Goal: Check status: Check status

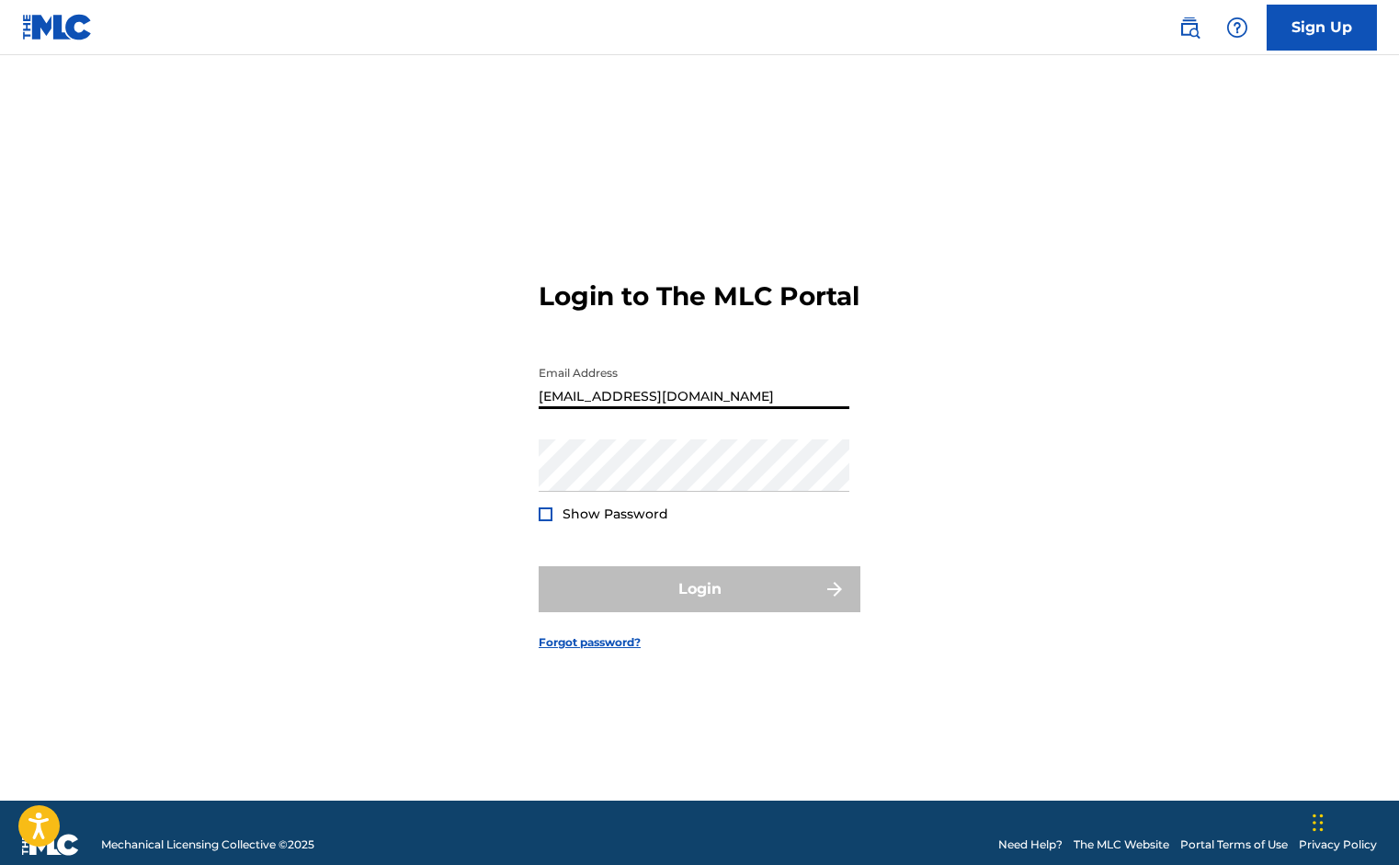
type input "[EMAIL_ADDRESS][DOMAIN_NAME]"
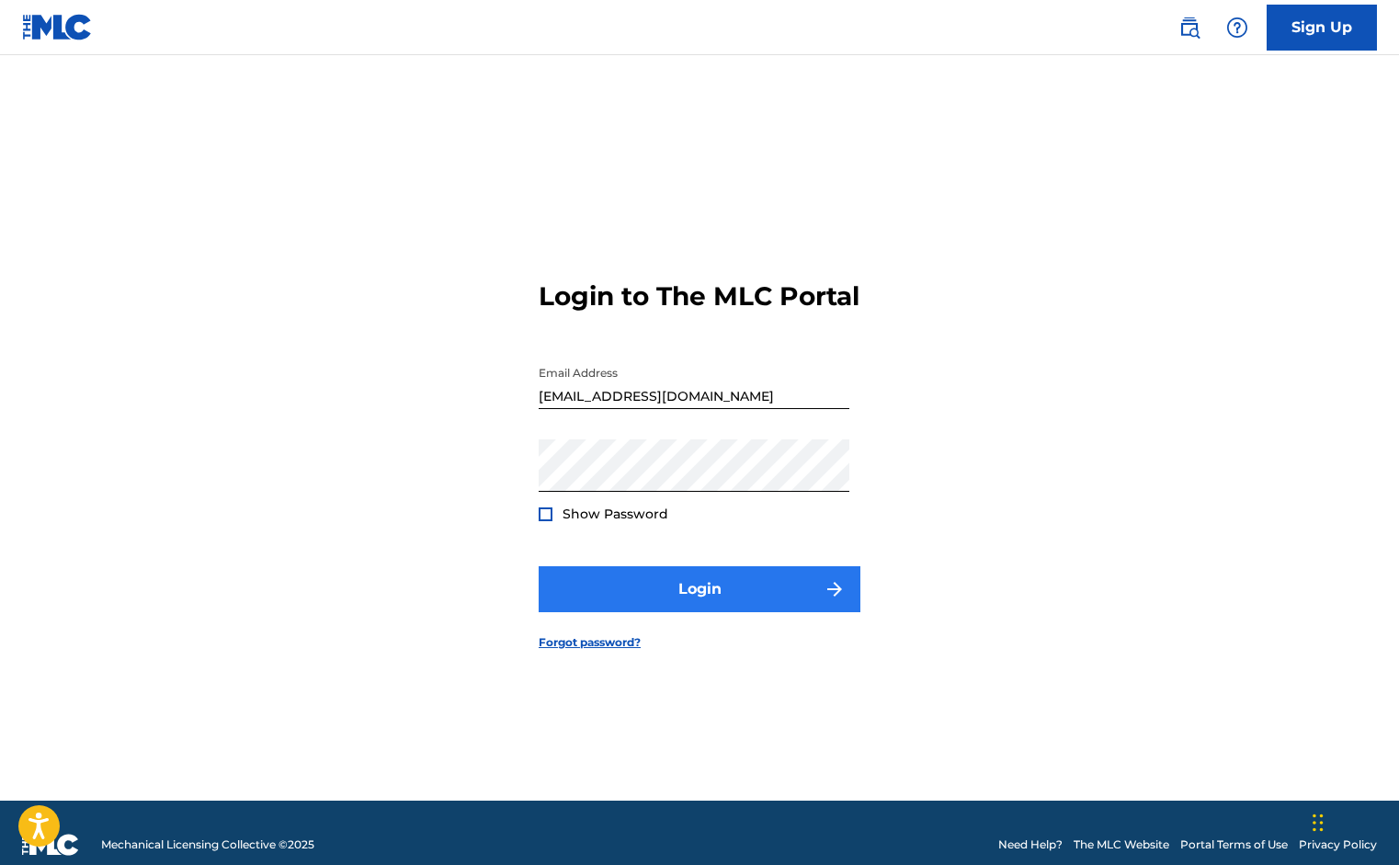
click at [690, 599] on button "Login" at bounding box center [700, 589] width 322 height 46
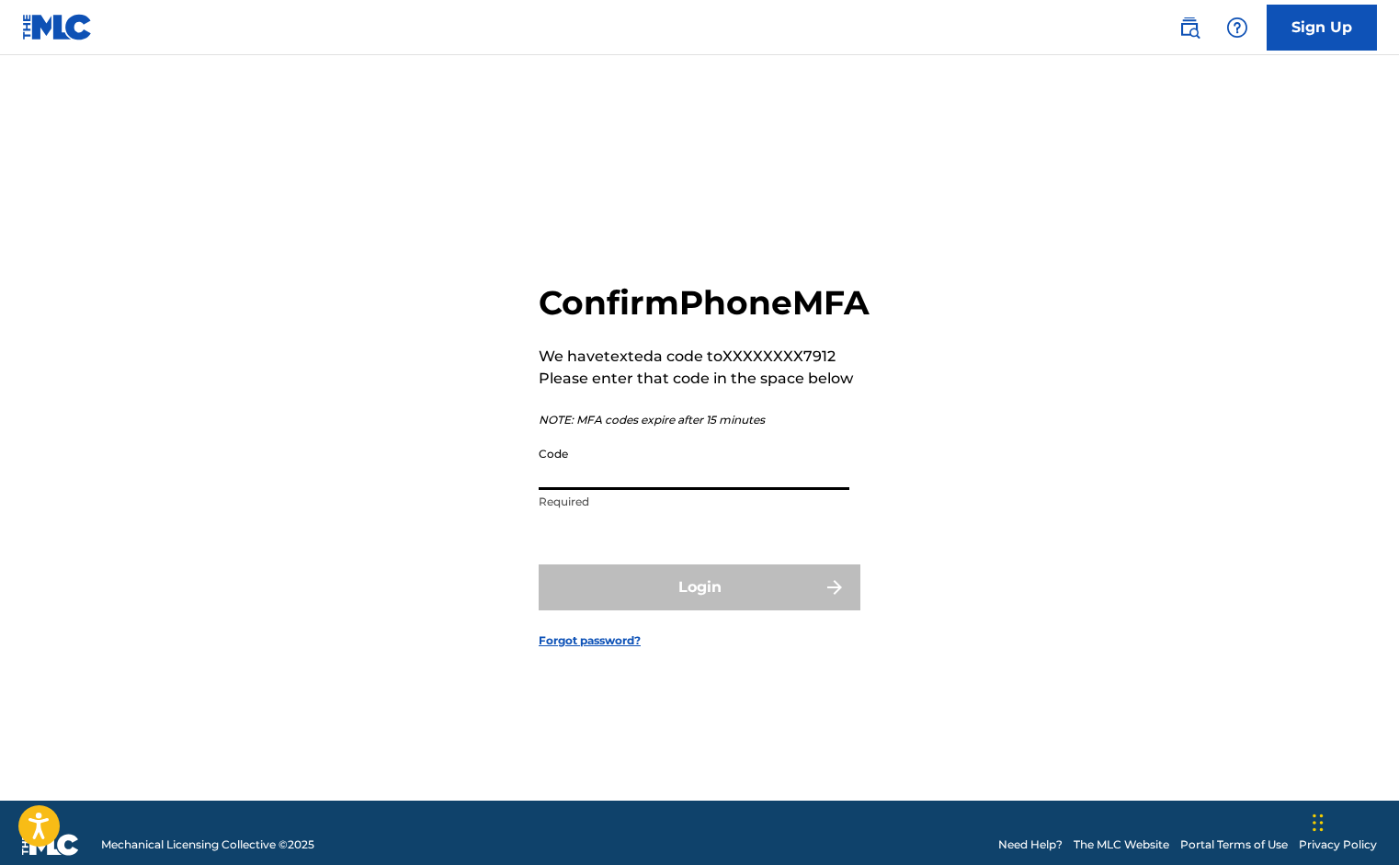
click at [597, 489] on input "Code" at bounding box center [694, 464] width 311 height 52
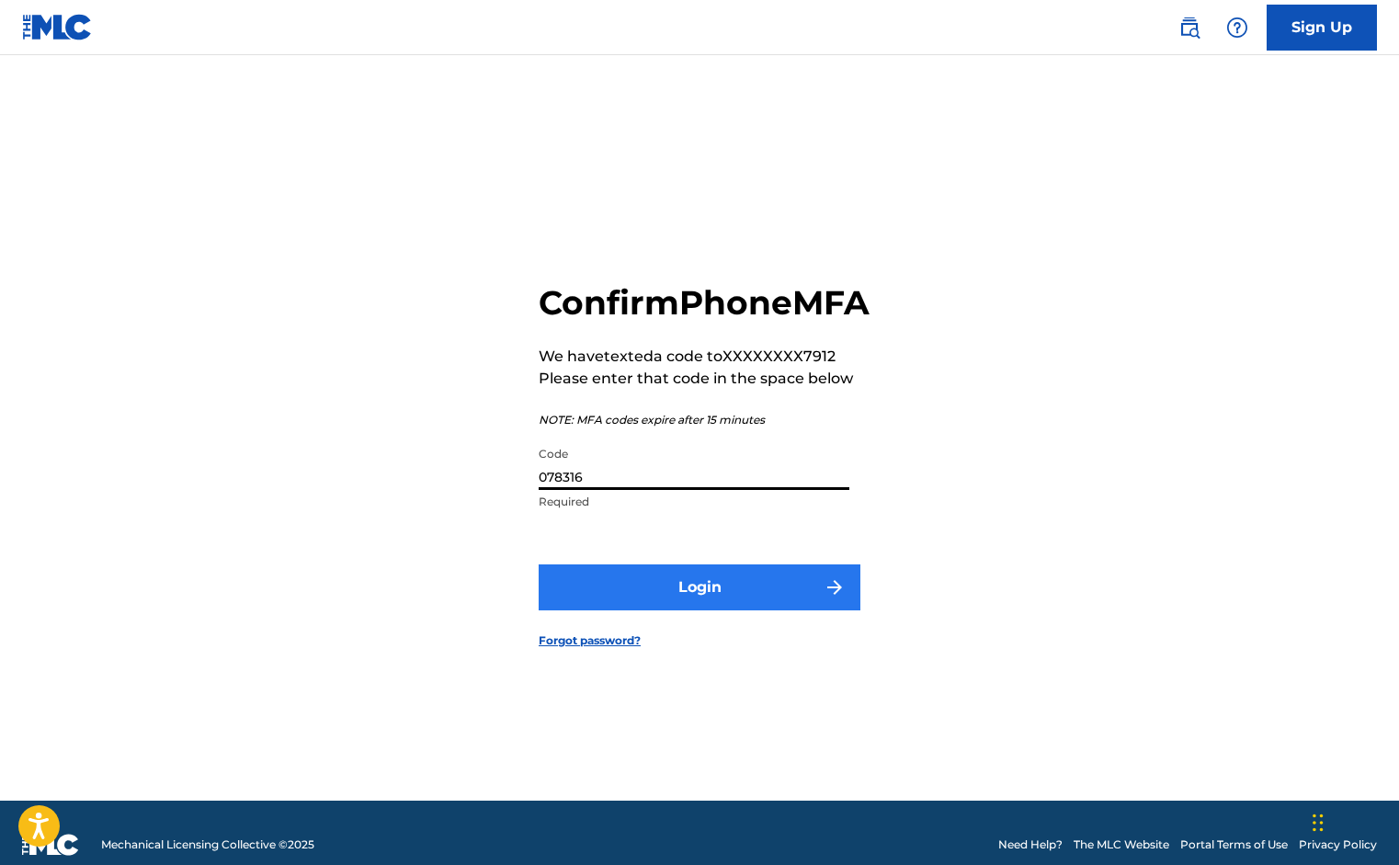
type input "078316"
click at [634, 597] on button "Login" at bounding box center [700, 587] width 322 height 46
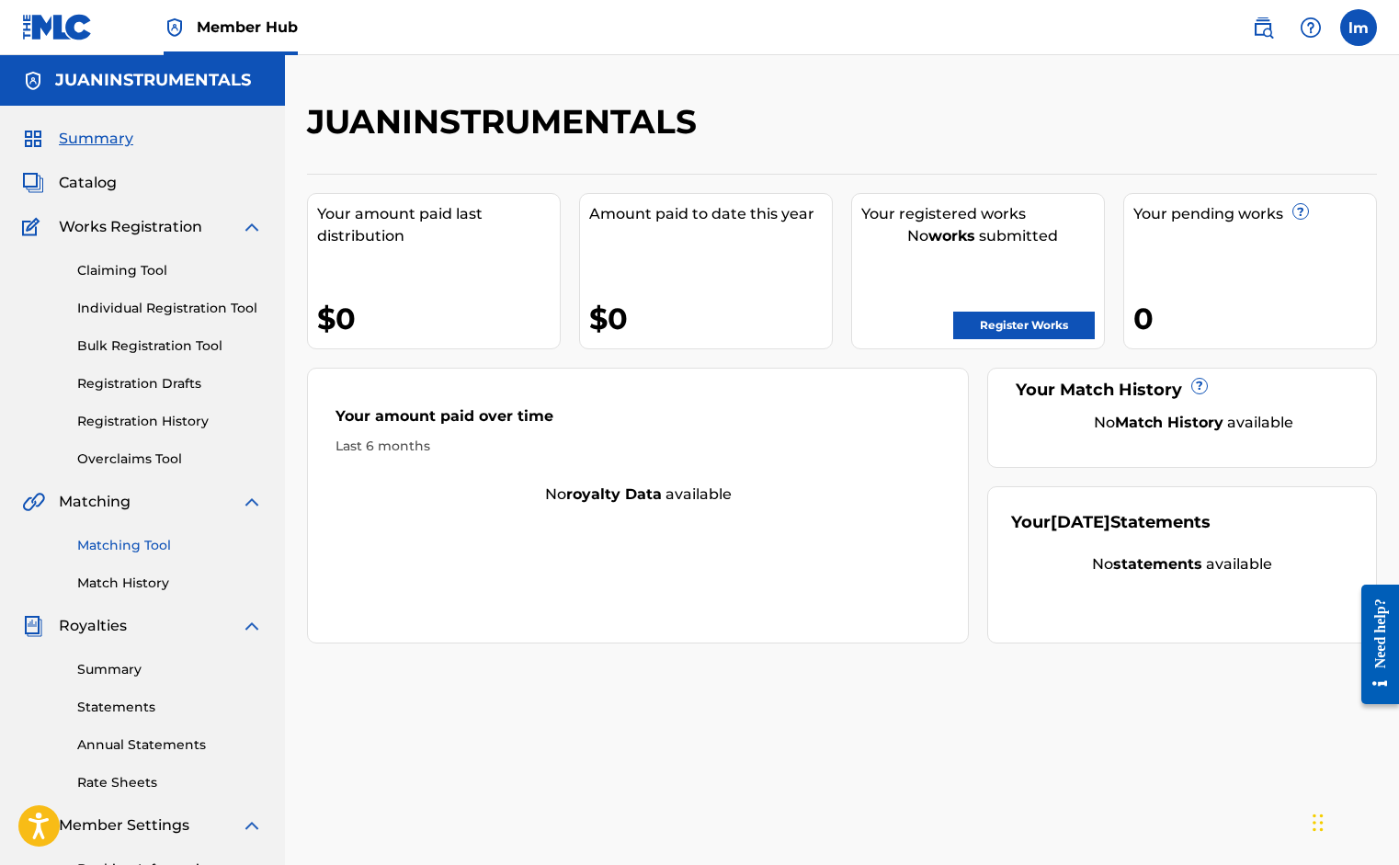
click at [123, 545] on link "Matching Tool" at bounding box center [170, 545] width 186 height 19
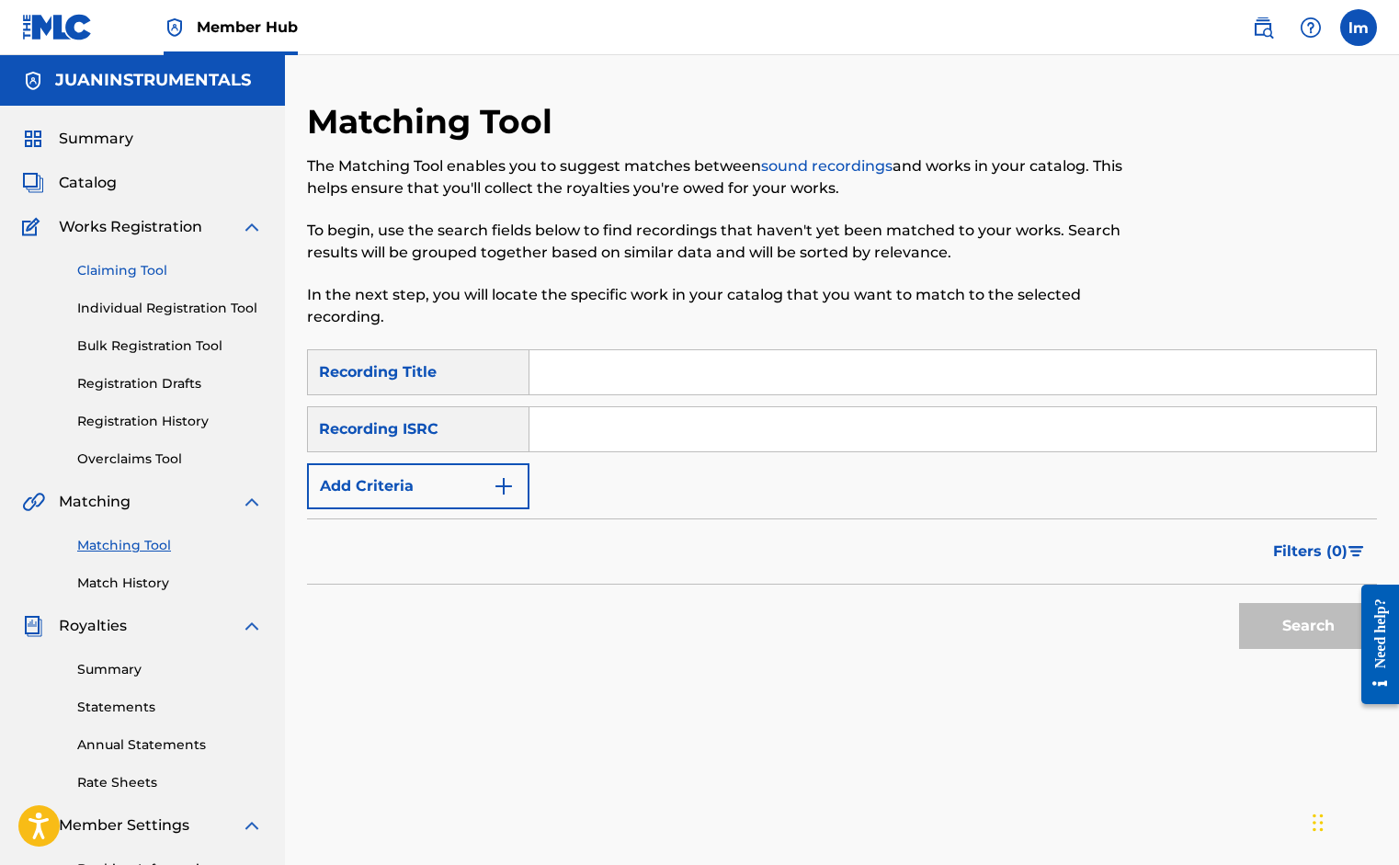
click at [131, 271] on link "Claiming Tool" at bounding box center [170, 270] width 186 height 19
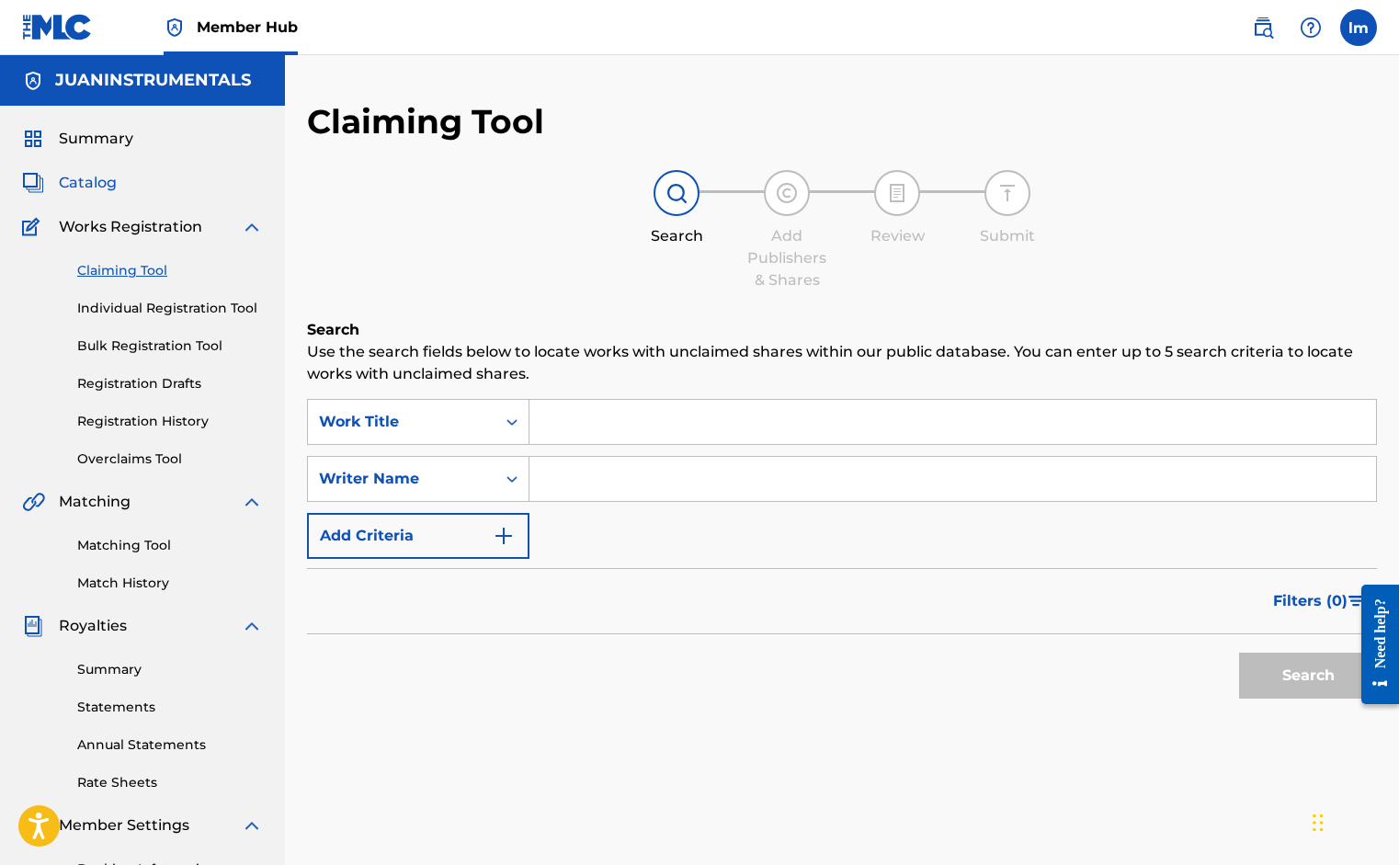
click at [74, 177] on span "Catalog" at bounding box center [88, 183] width 58 height 22
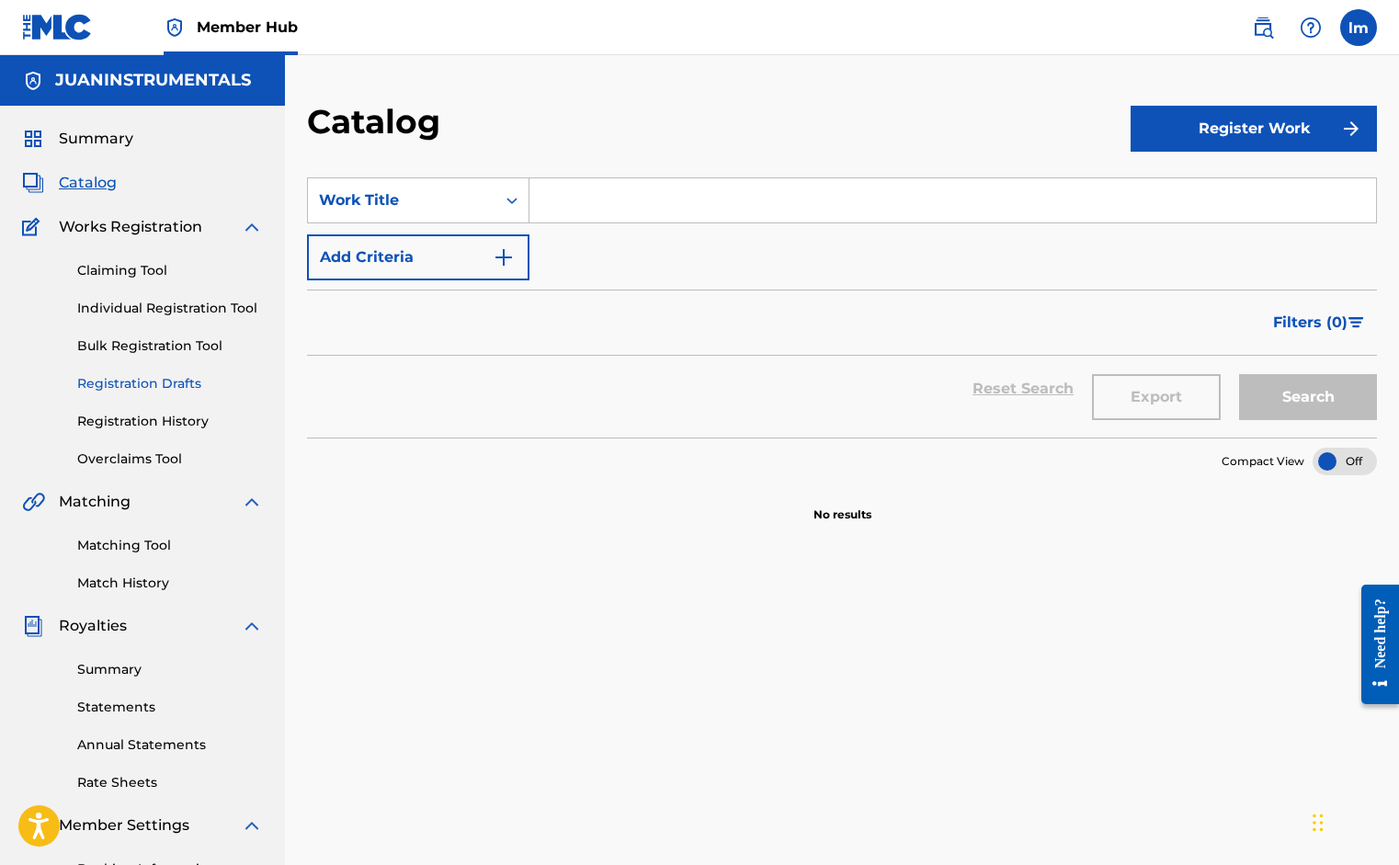
click at [121, 379] on link "Registration Drafts" at bounding box center [170, 383] width 186 height 19
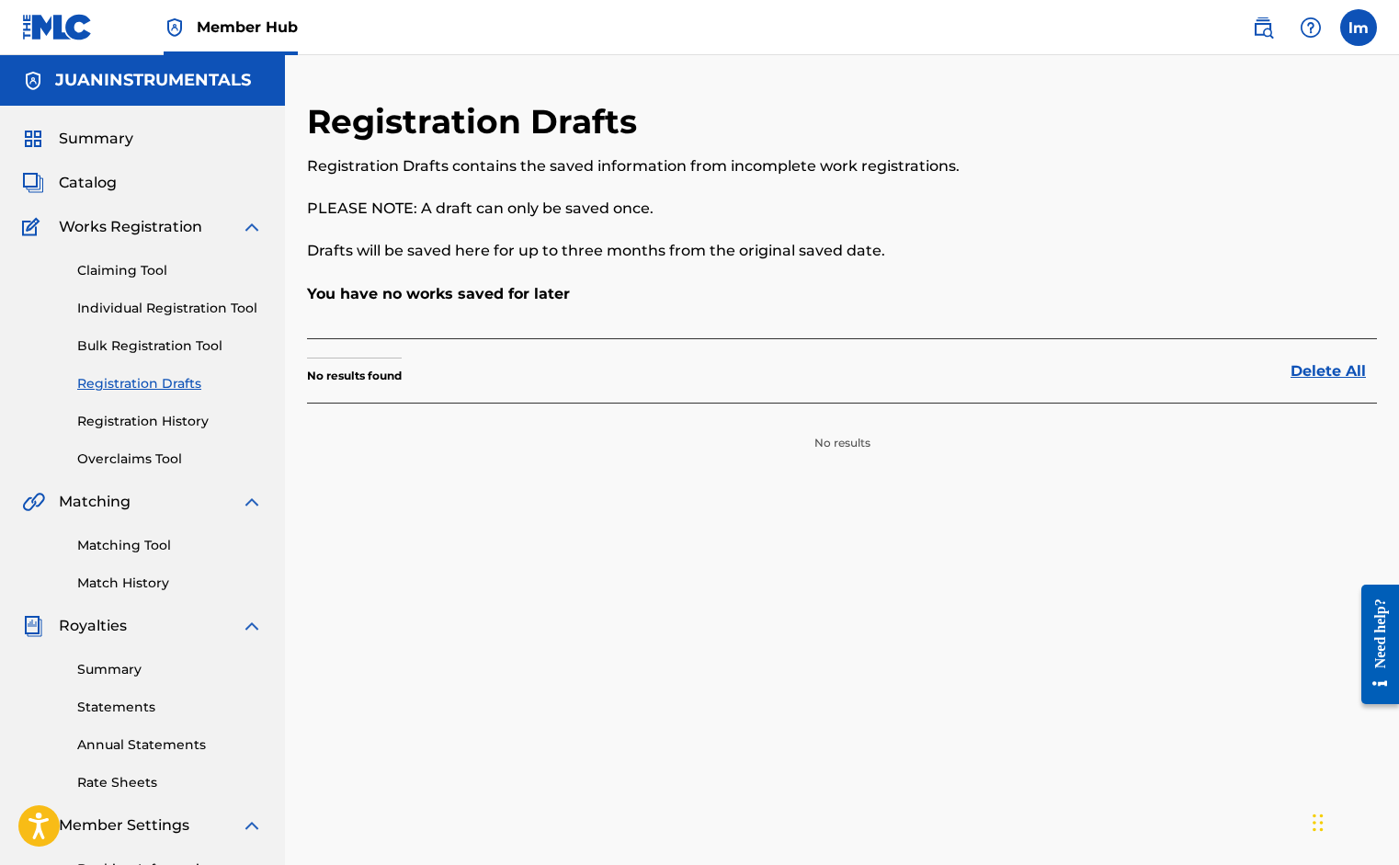
click at [118, 410] on div "Claiming Tool Individual Registration Tool Bulk Registration Tool Registration …" at bounding box center [142, 353] width 241 height 231
click at [119, 419] on link "Registration History" at bounding box center [170, 421] width 186 height 19
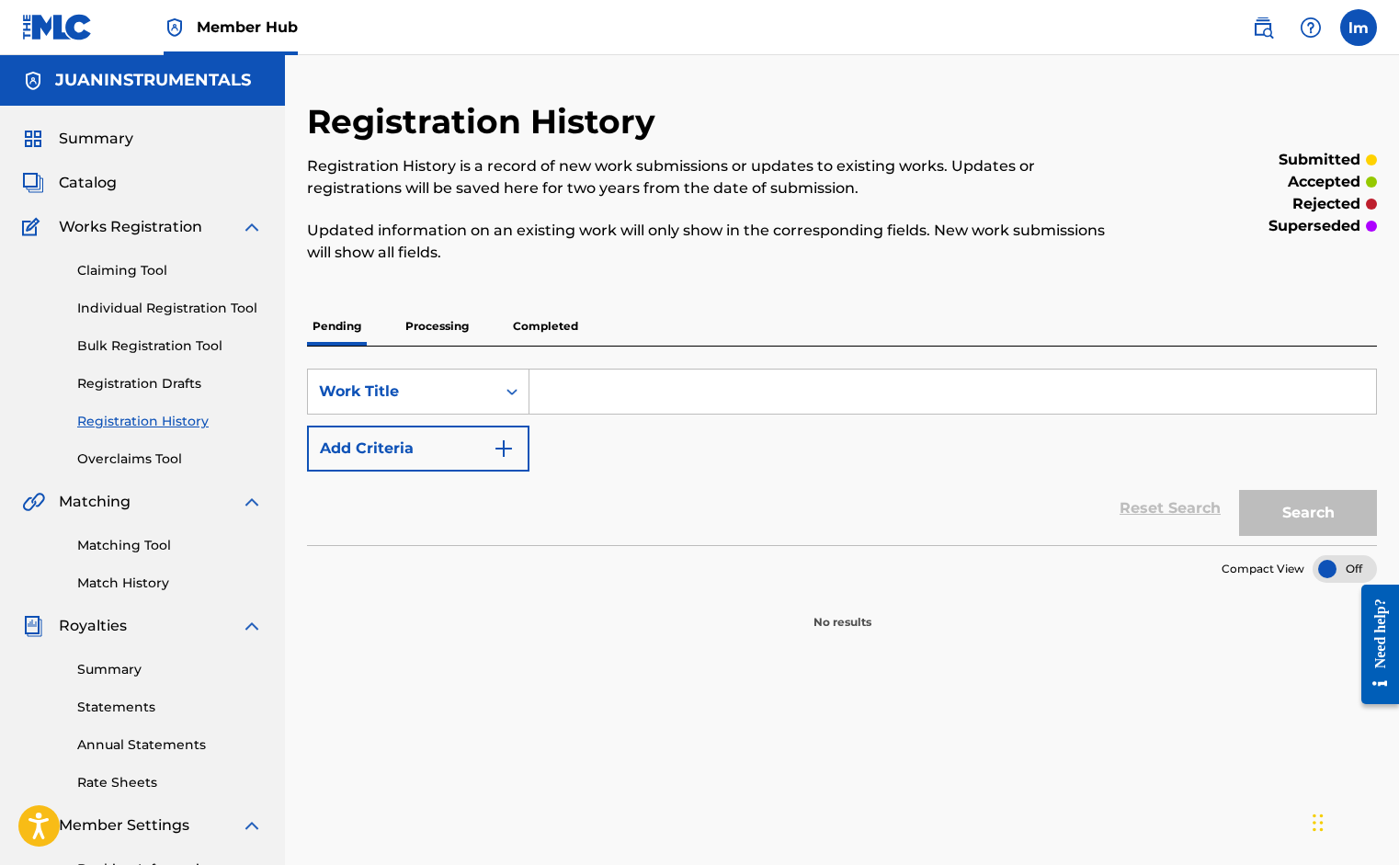
click at [457, 329] on p "Processing" at bounding box center [437, 326] width 74 height 39
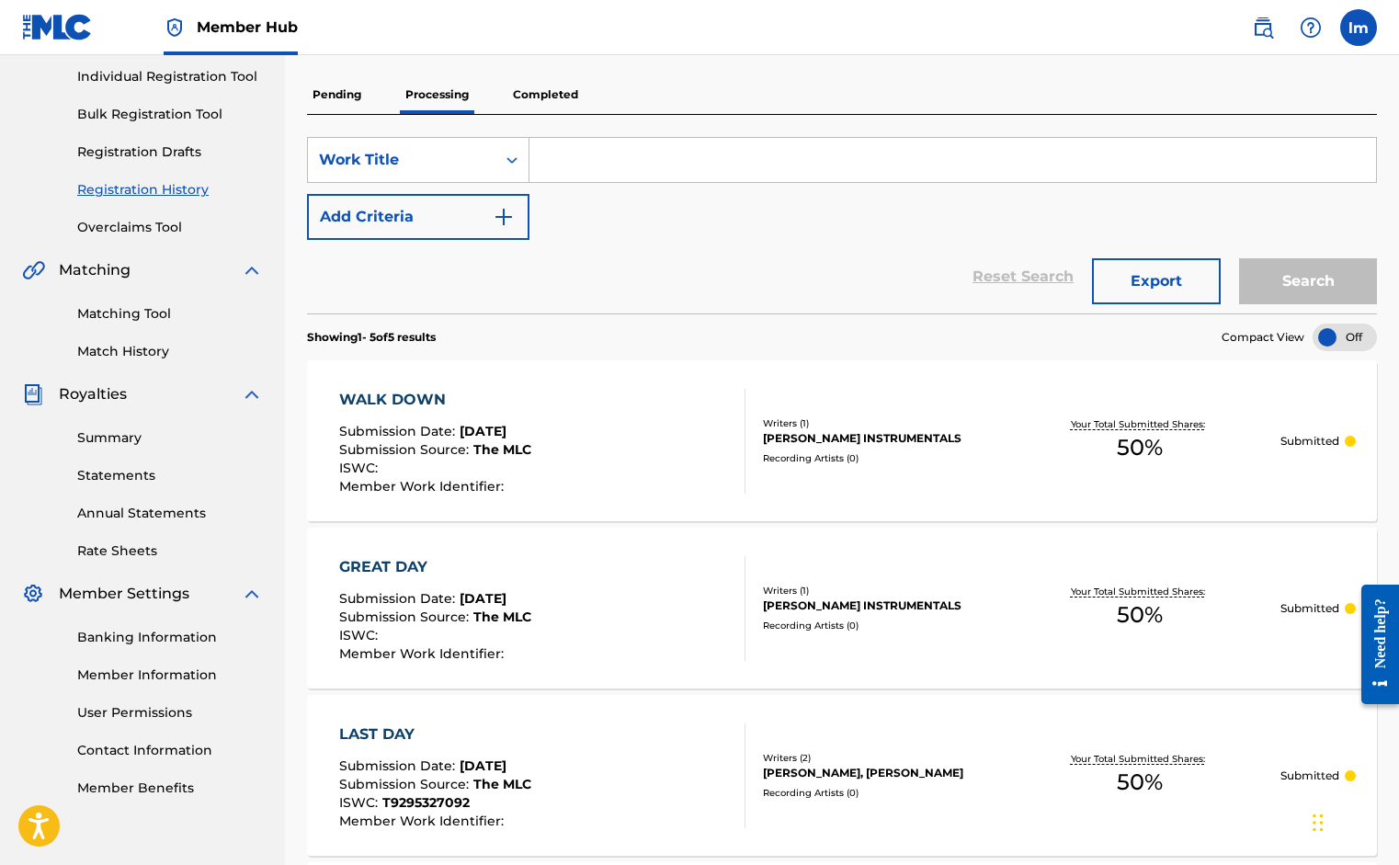
scroll to position [265, 0]
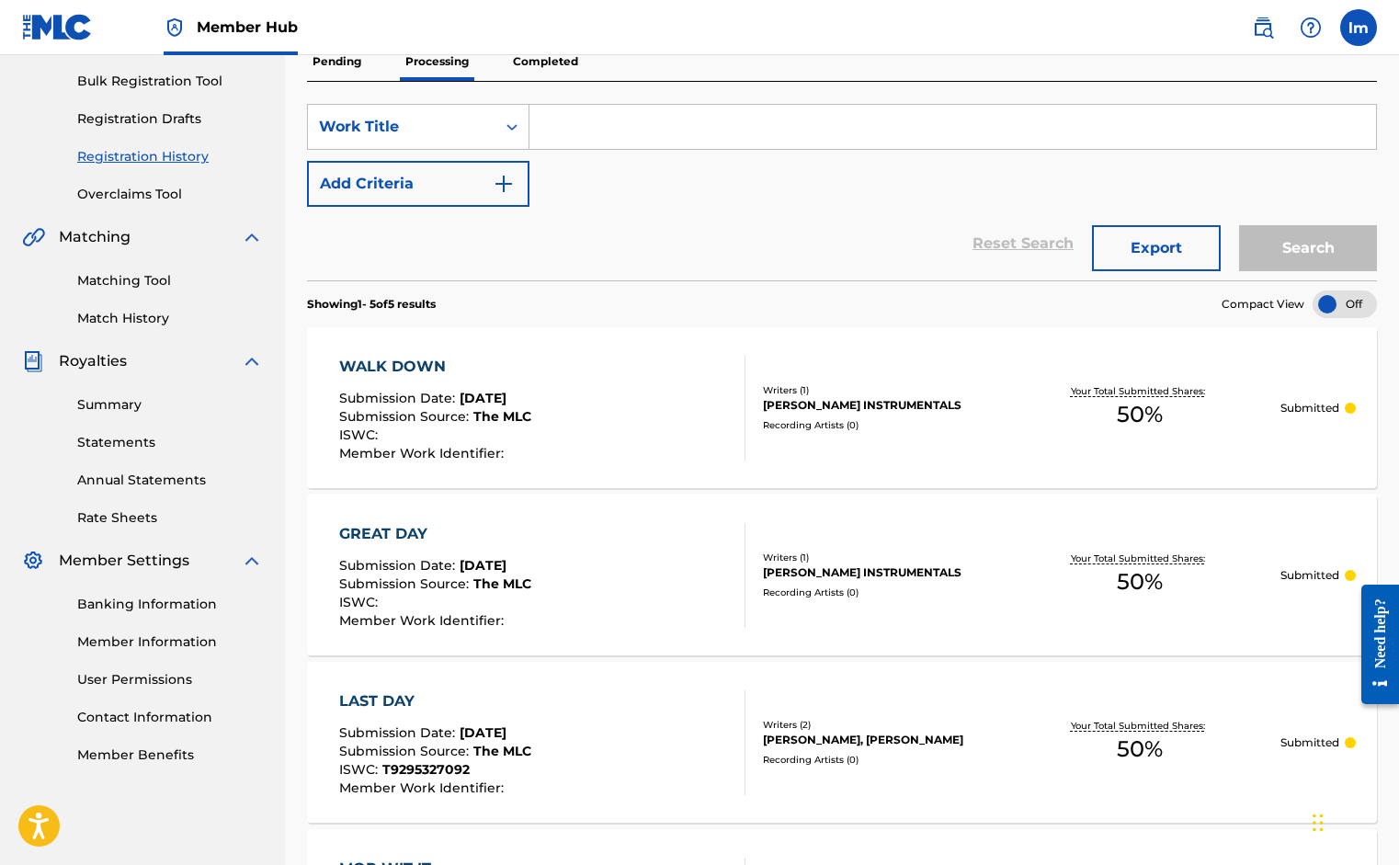
click at [830, 576] on div "[PERSON_NAME] INSTRUMENTALS" at bounding box center [881, 572] width 236 height 17
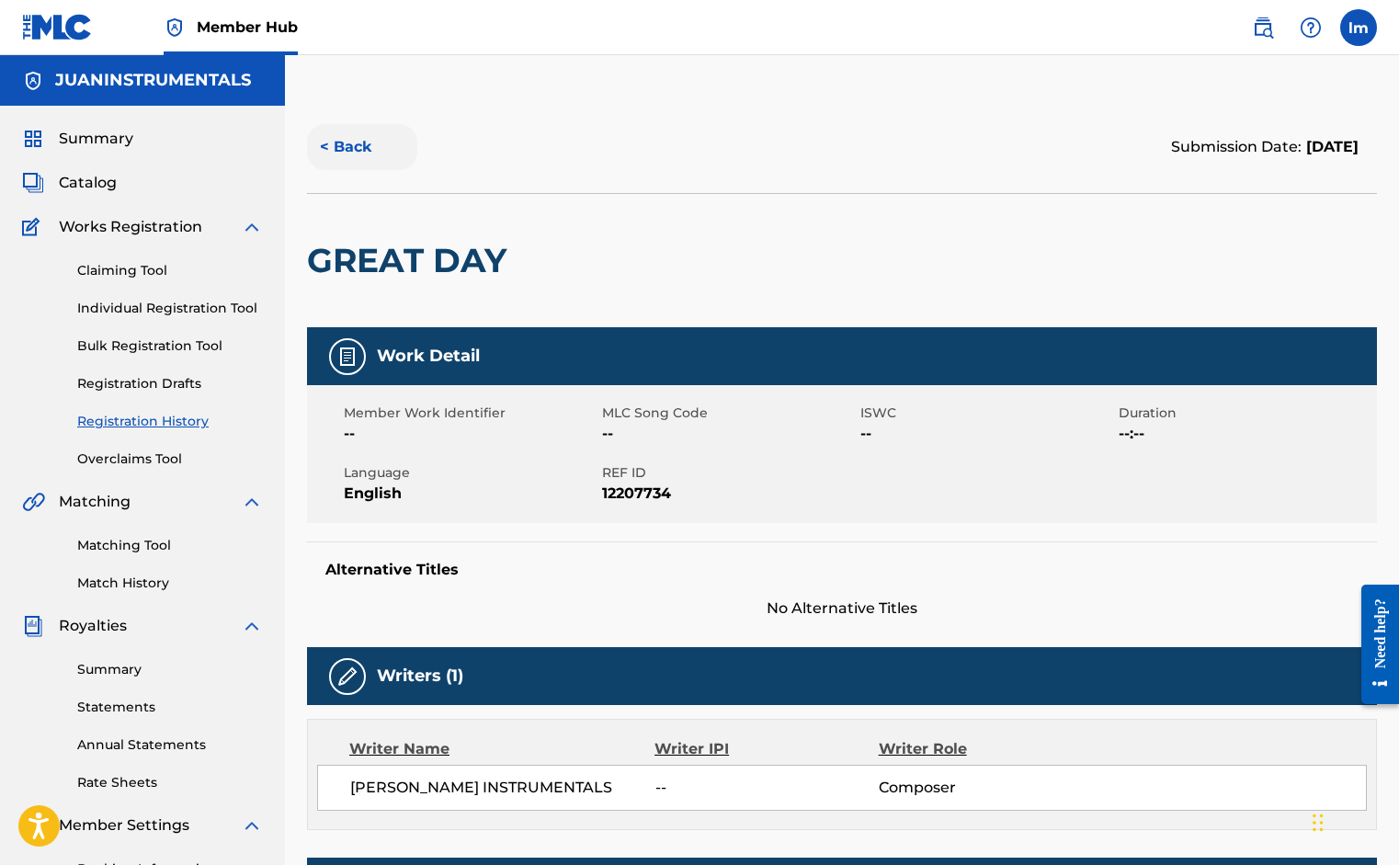
click at [329, 151] on button "< Back" at bounding box center [362, 147] width 110 height 46
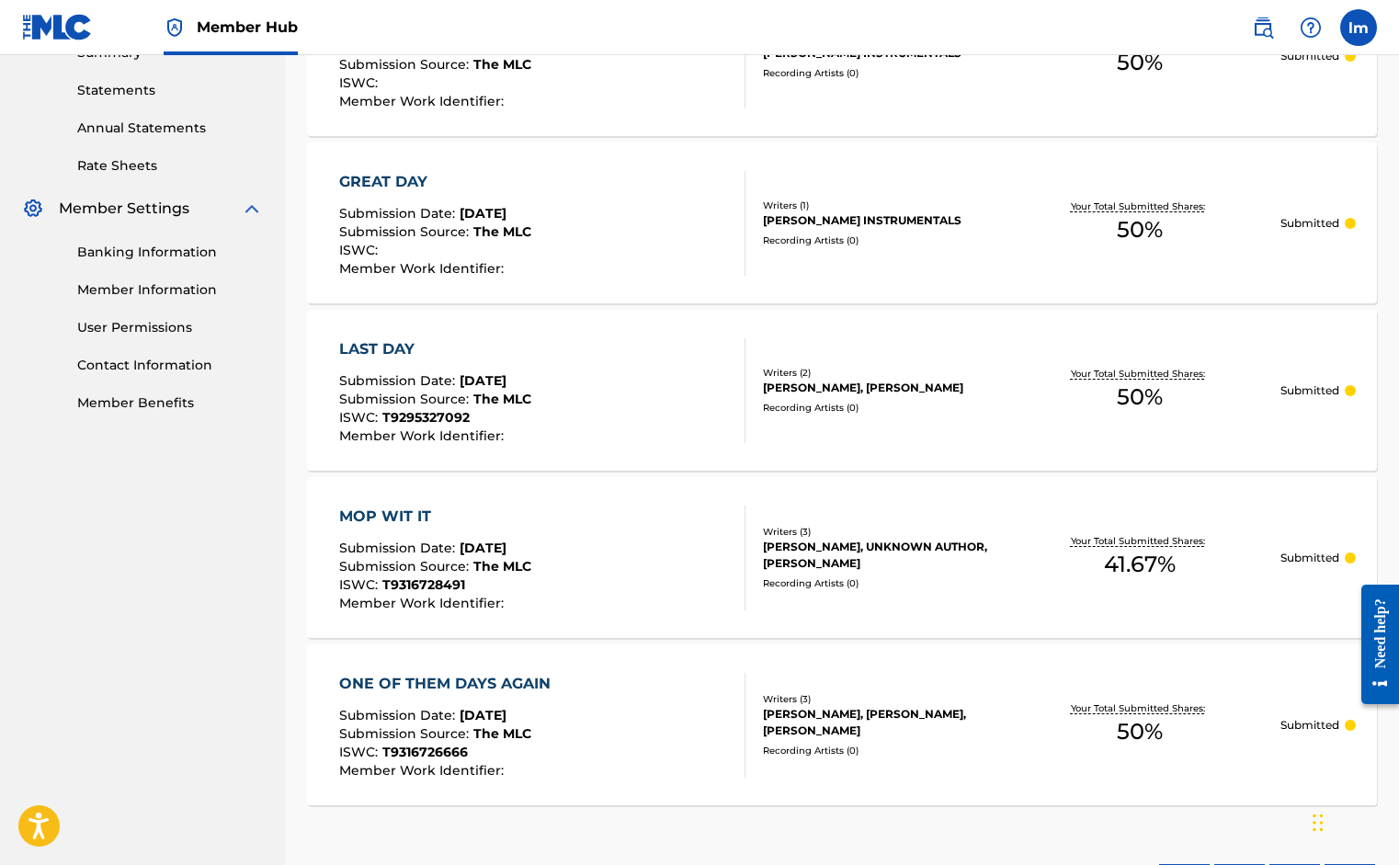
scroll to position [620, 0]
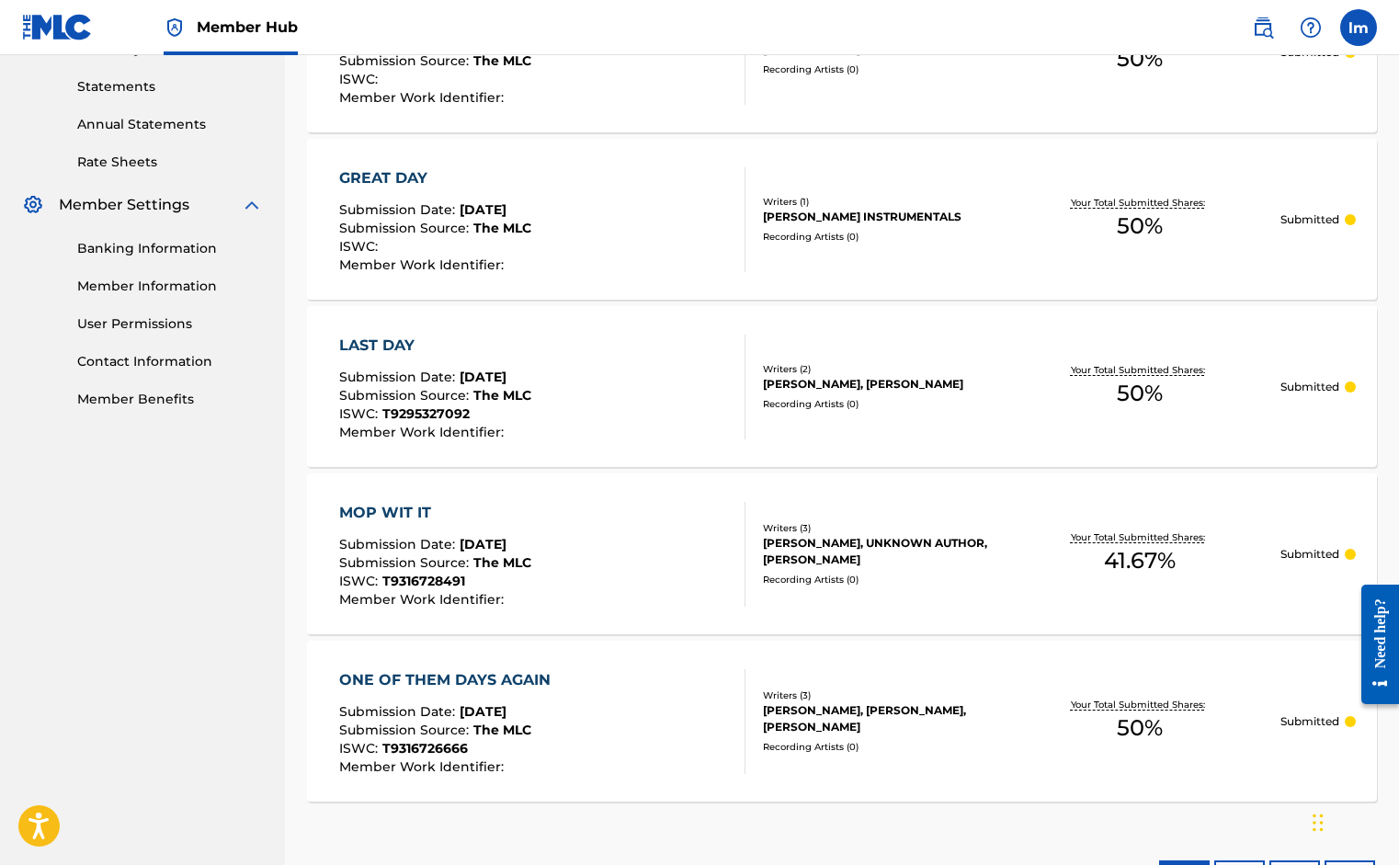
click at [480, 680] on div "ONE OF THEM DAYS AGAIN" at bounding box center [449, 680] width 221 height 22
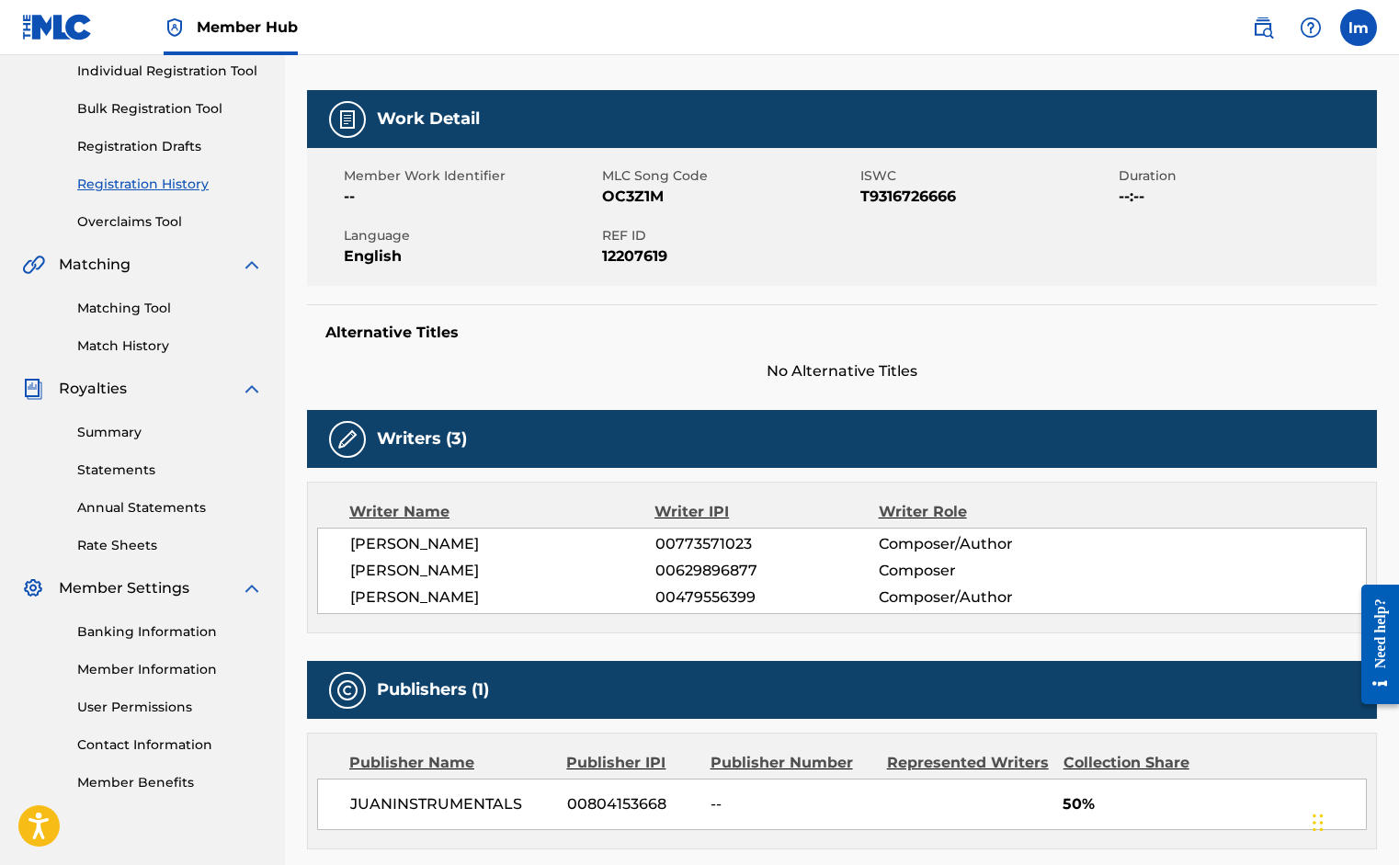
scroll to position [171, 0]
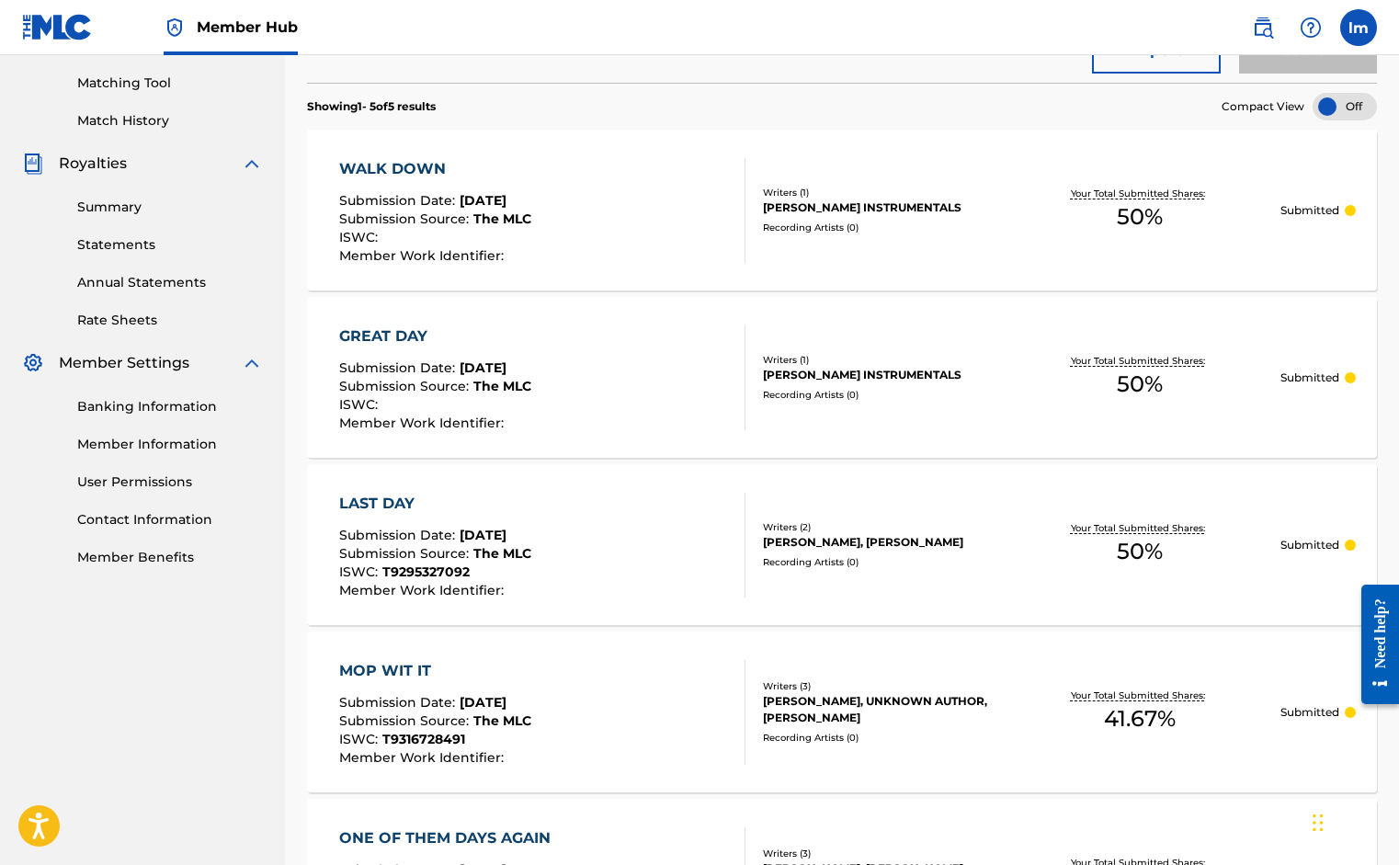
scroll to position [524, 0]
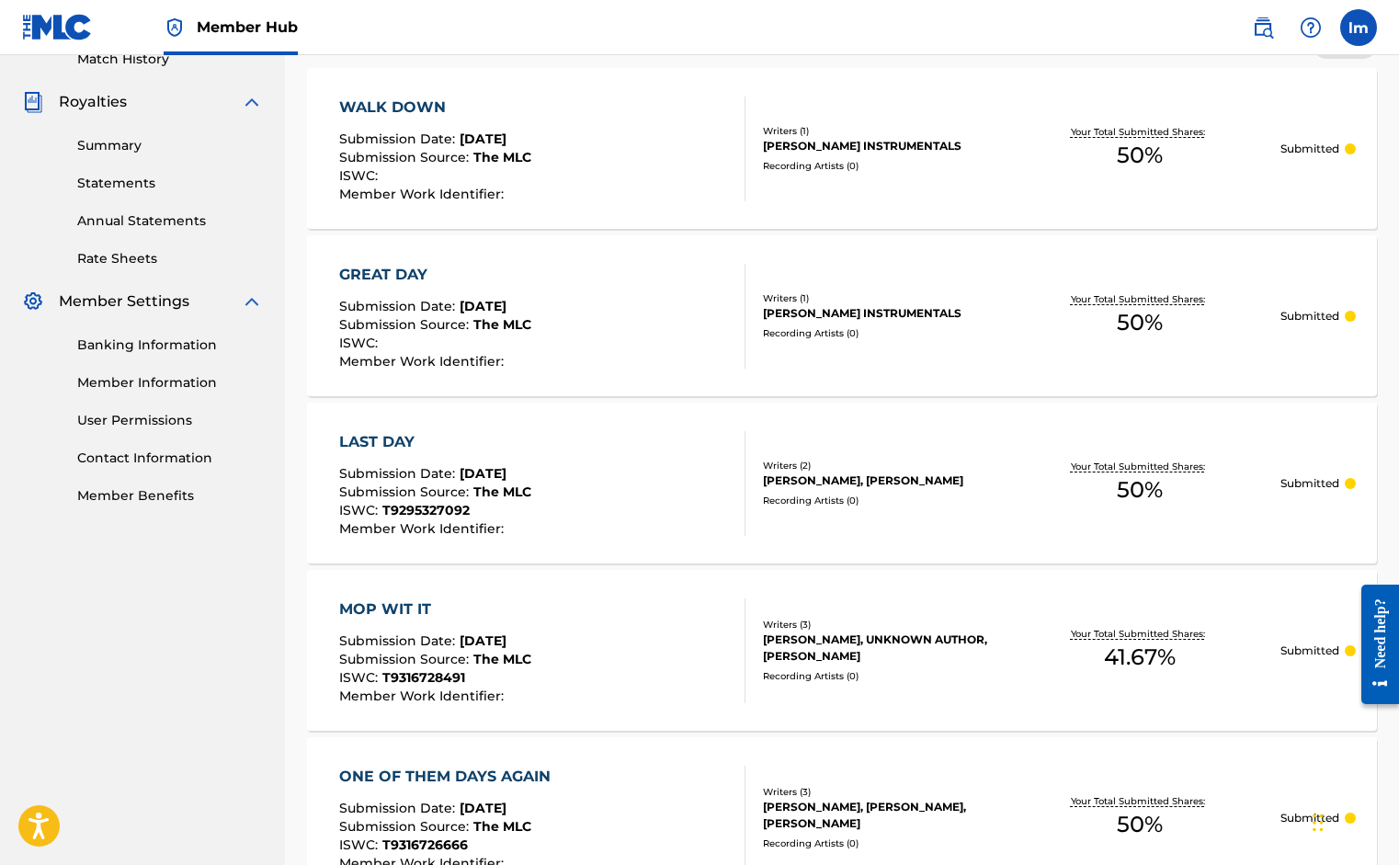
click at [503, 628] on div "MOP WIT IT Submission Date : [DATE] Submission Source : The MLC ISWC : T9316728…" at bounding box center [435, 650] width 192 height 105
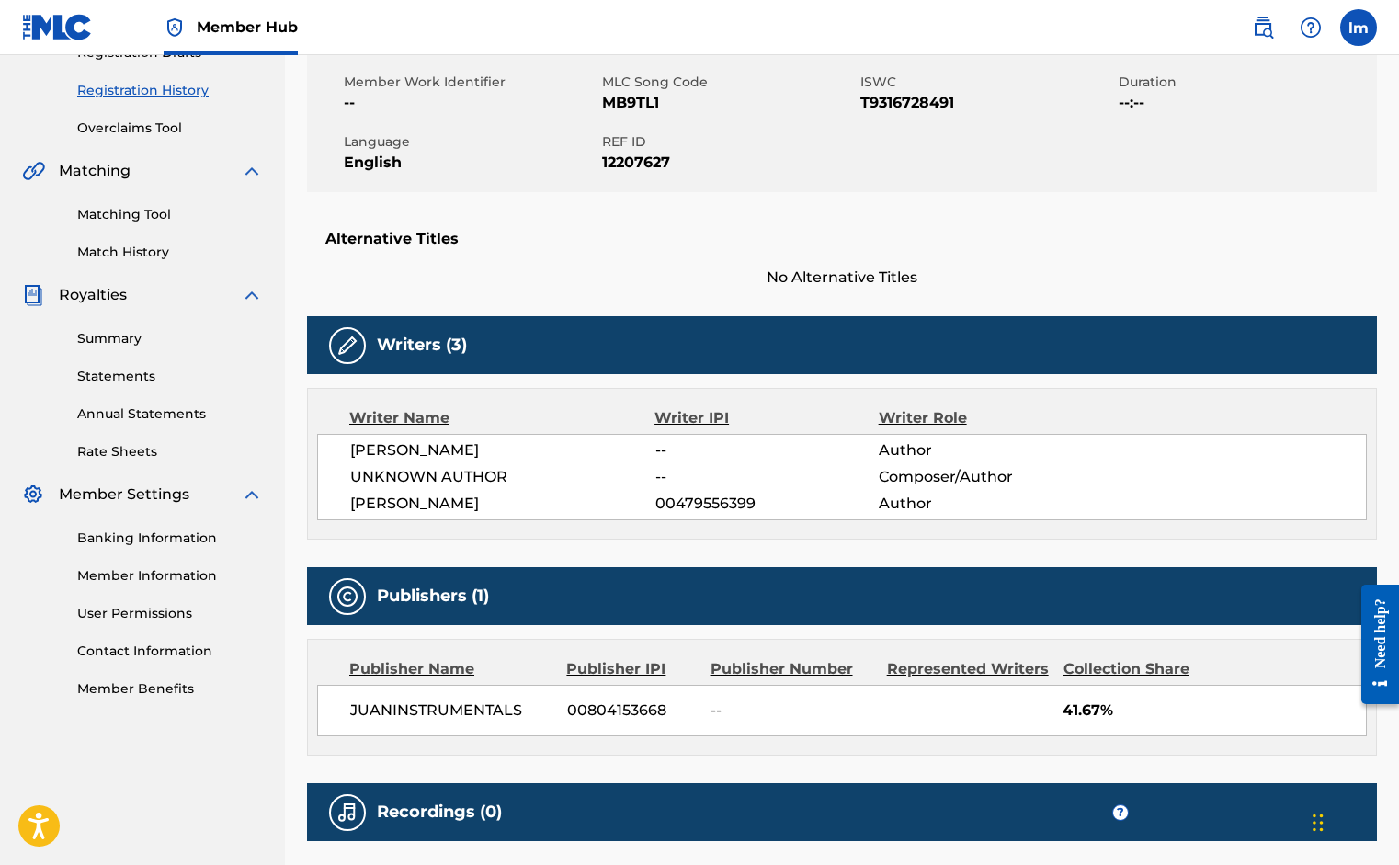
scroll to position [119, 0]
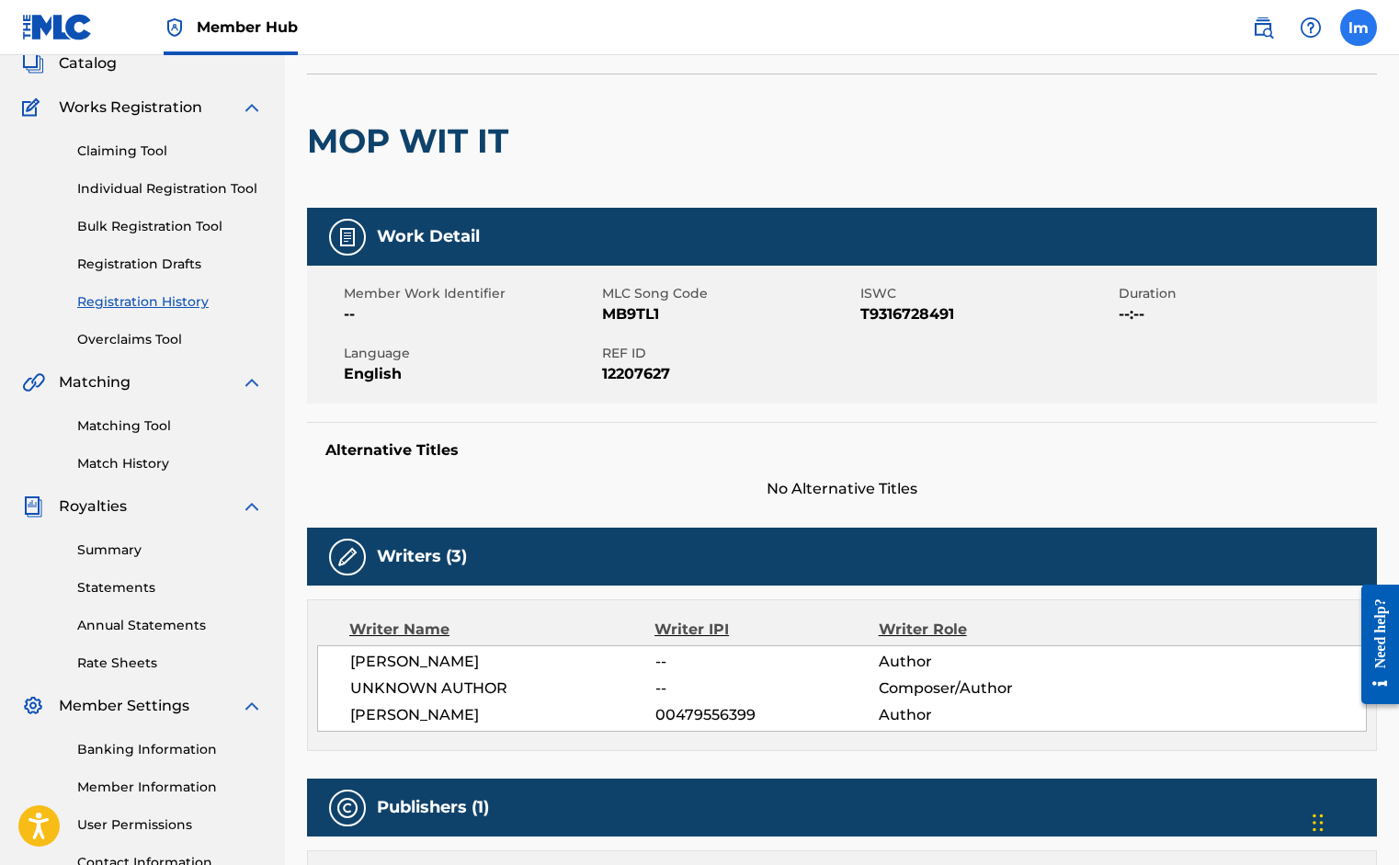
click at [1361, 33] on label at bounding box center [1358, 27] width 37 height 37
click at [1359, 28] on input "[PERSON_NAME] [EMAIL_ADDRESS][DOMAIN_NAME] Notification Preferences Profile Log…" at bounding box center [1359, 28] width 0 height 0
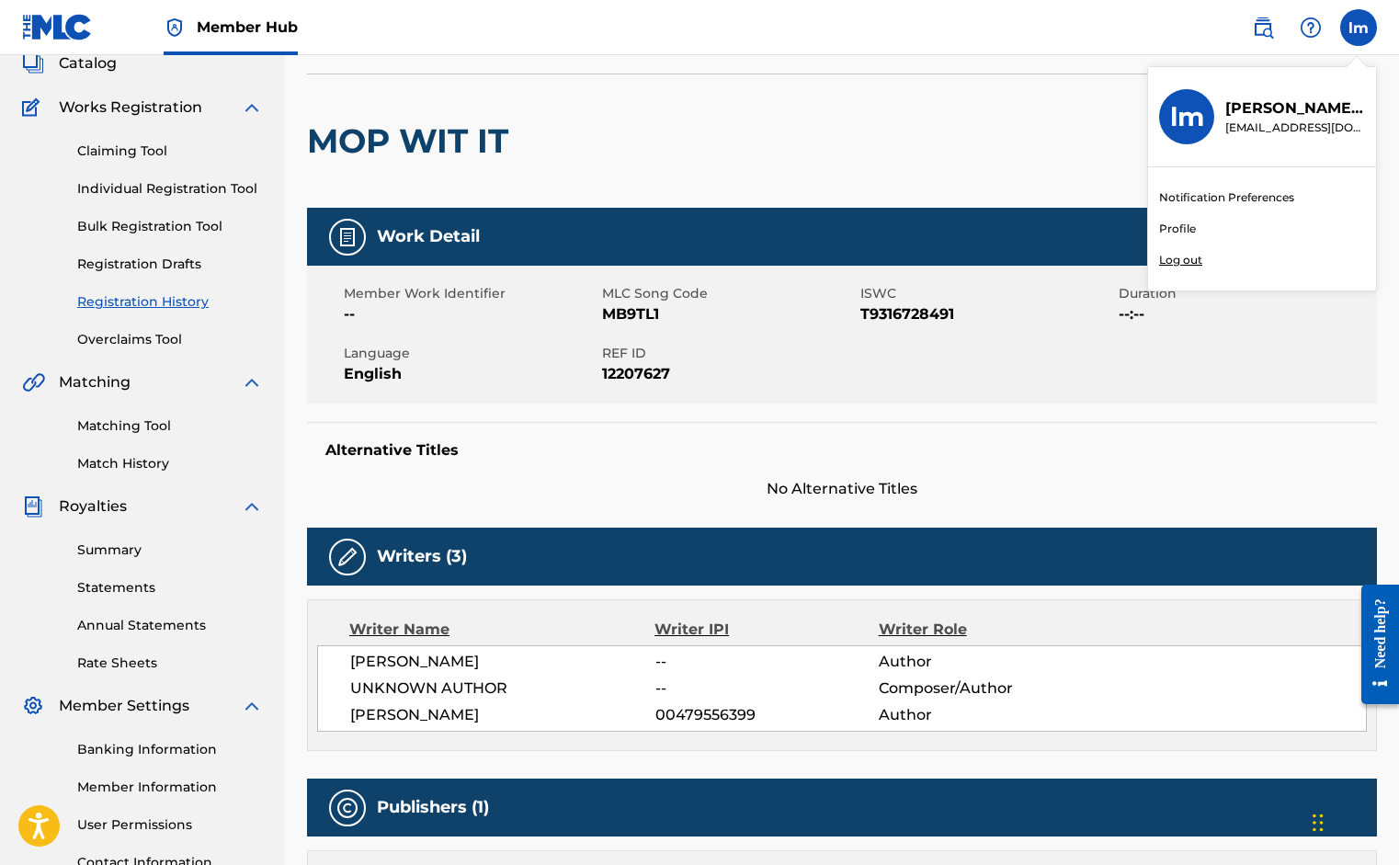
click at [1174, 262] on p "Log out" at bounding box center [1180, 260] width 43 height 17
click at [1359, 28] on input "[PERSON_NAME] [EMAIL_ADDRESS][DOMAIN_NAME] Notification Preferences Profile Log…" at bounding box center [1359, 28] width 0 height 0
